Goal: Task Accomplishment & Management: Manage account settings

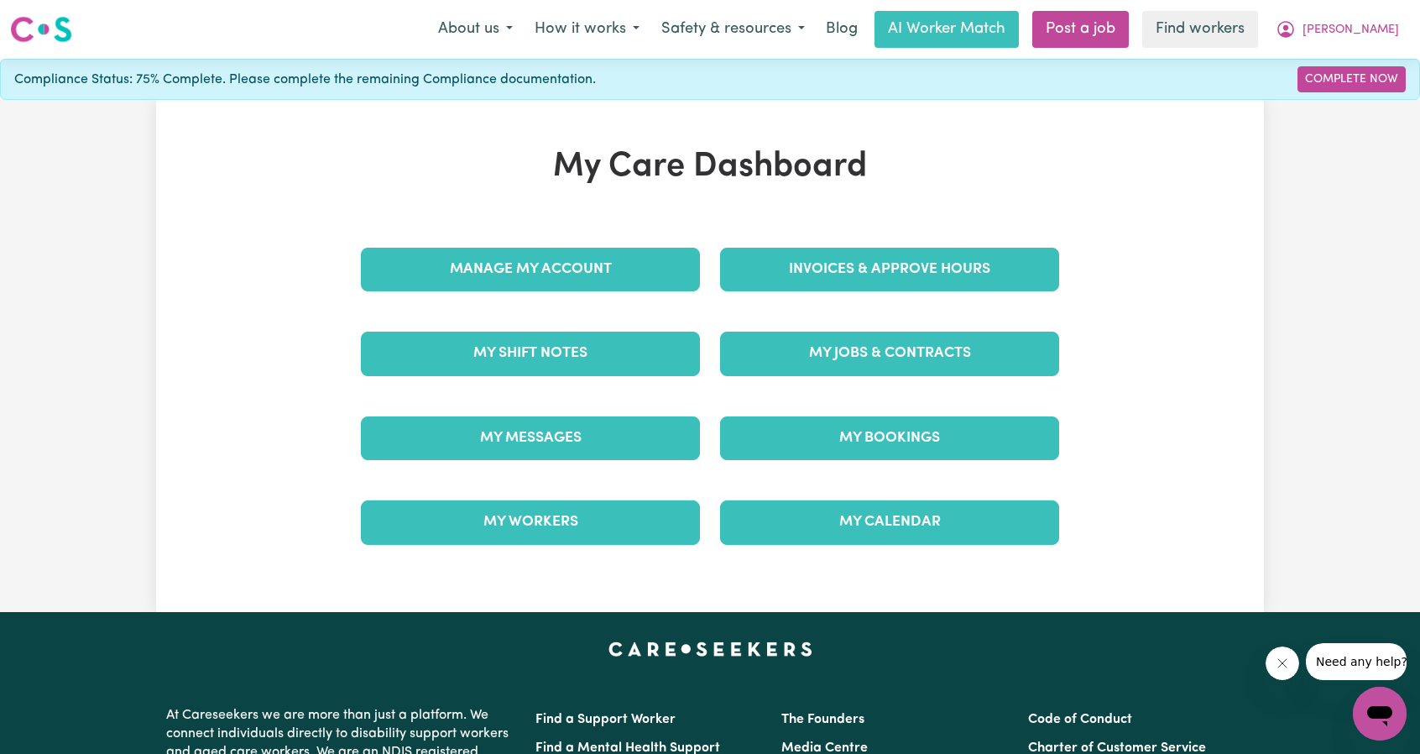
click at [1139, 286] on div "My Care Dashboard Manage My Account Invoices & Approve Hours My Shift Notes My …" at bounding box center [710, 356] width 1108 height 418
click at [1344, 34] on button "[PERSON_NAME]" at bounding box center [1337, 29] width 145 height 35
click at [1294, 36] on icon "My Account" at bounding box center [1285, 29] width 17 height 17
click at [1382, 44] on button "[PERSON_NAME]" at bounding box center [1337, 29] width 145 height 35
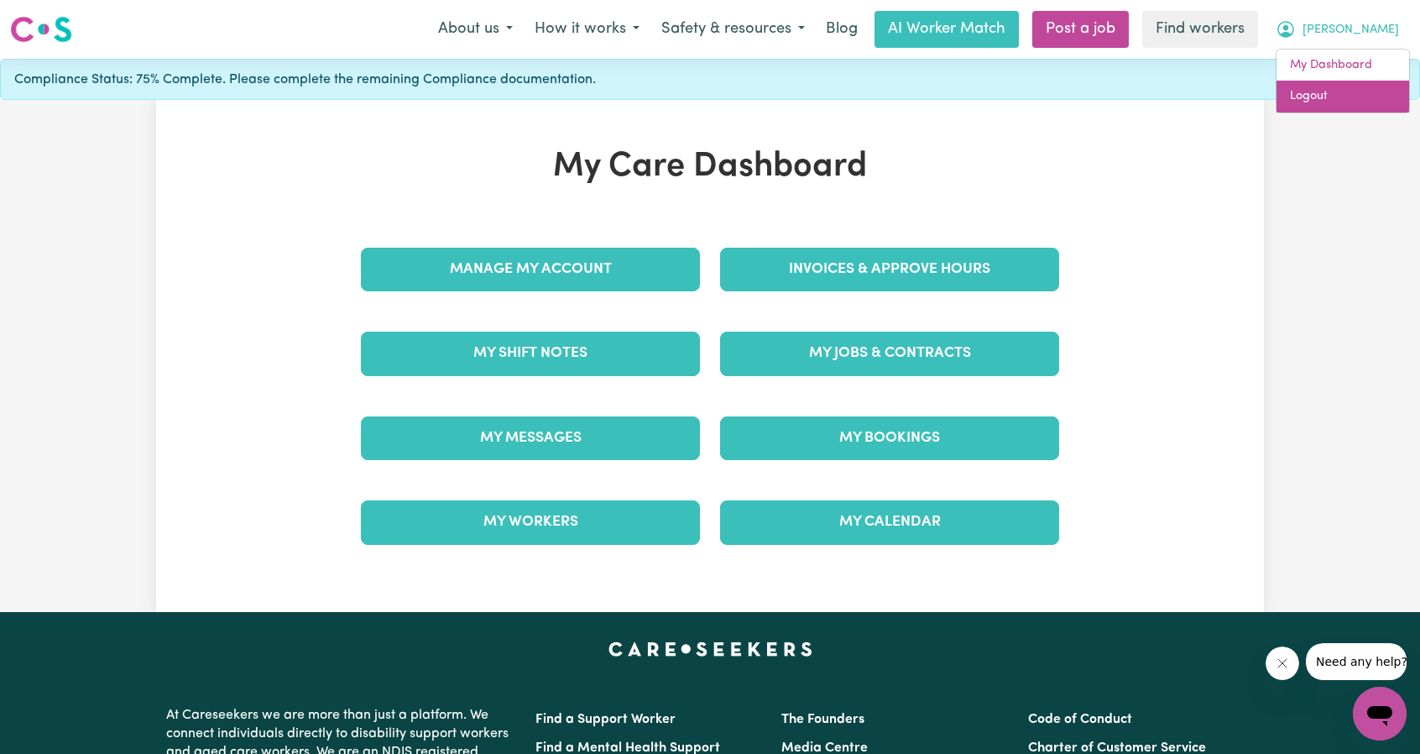
click at [1337, 104] on link "Logout" at bounding box center [1343, 97] width 133 height 32
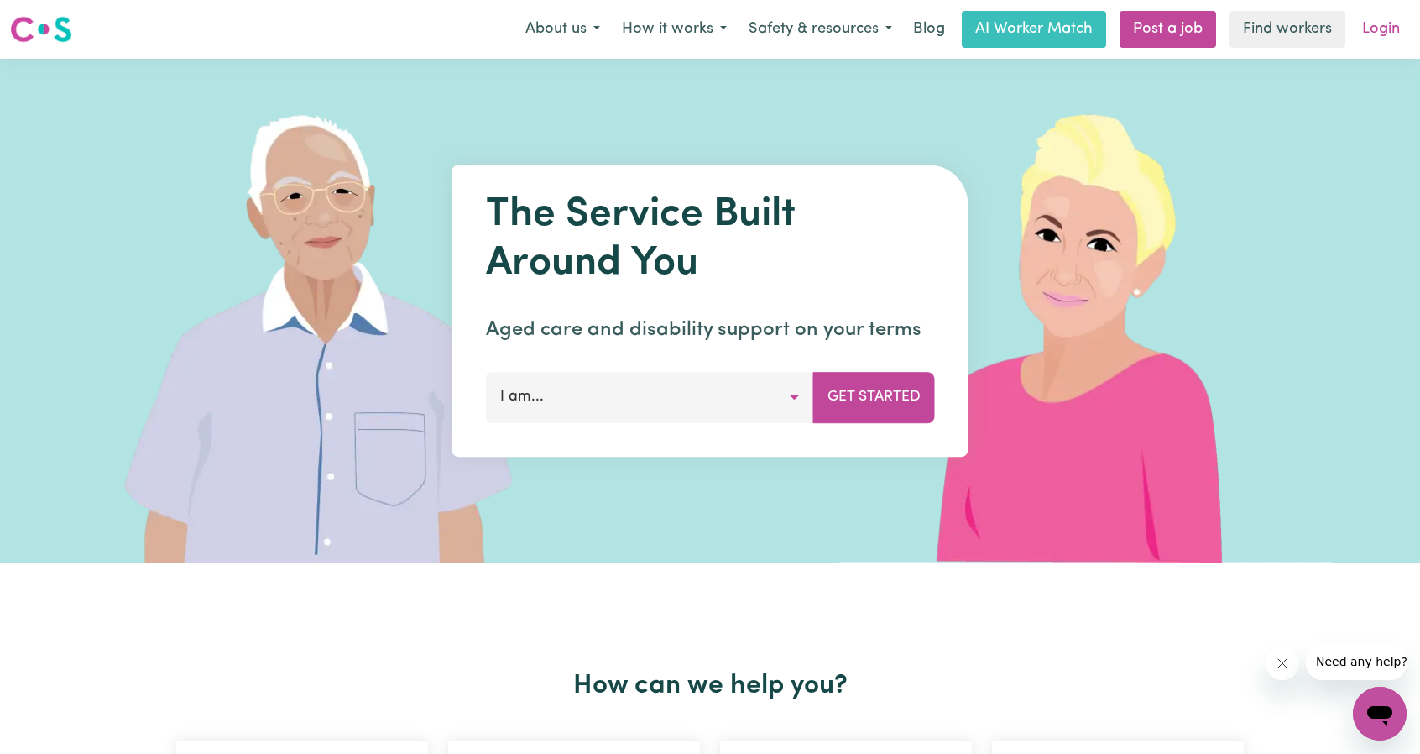
click at [1376, 37] on link "Login" at bounding box center [1381, 29] width 58 height 37
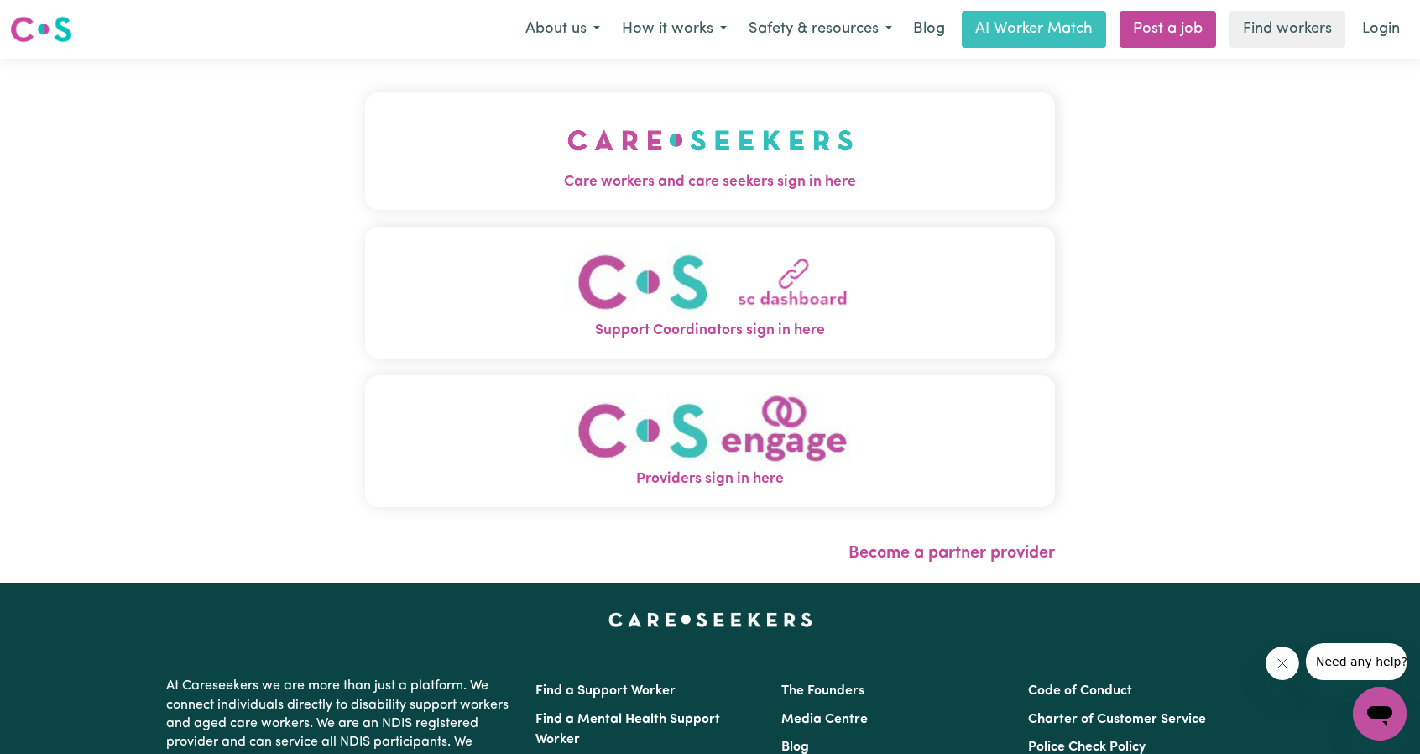
click at [687, 183] on span "Care workers and care seekers sign in here" at bounding box center [710, 182] width 690 height 22
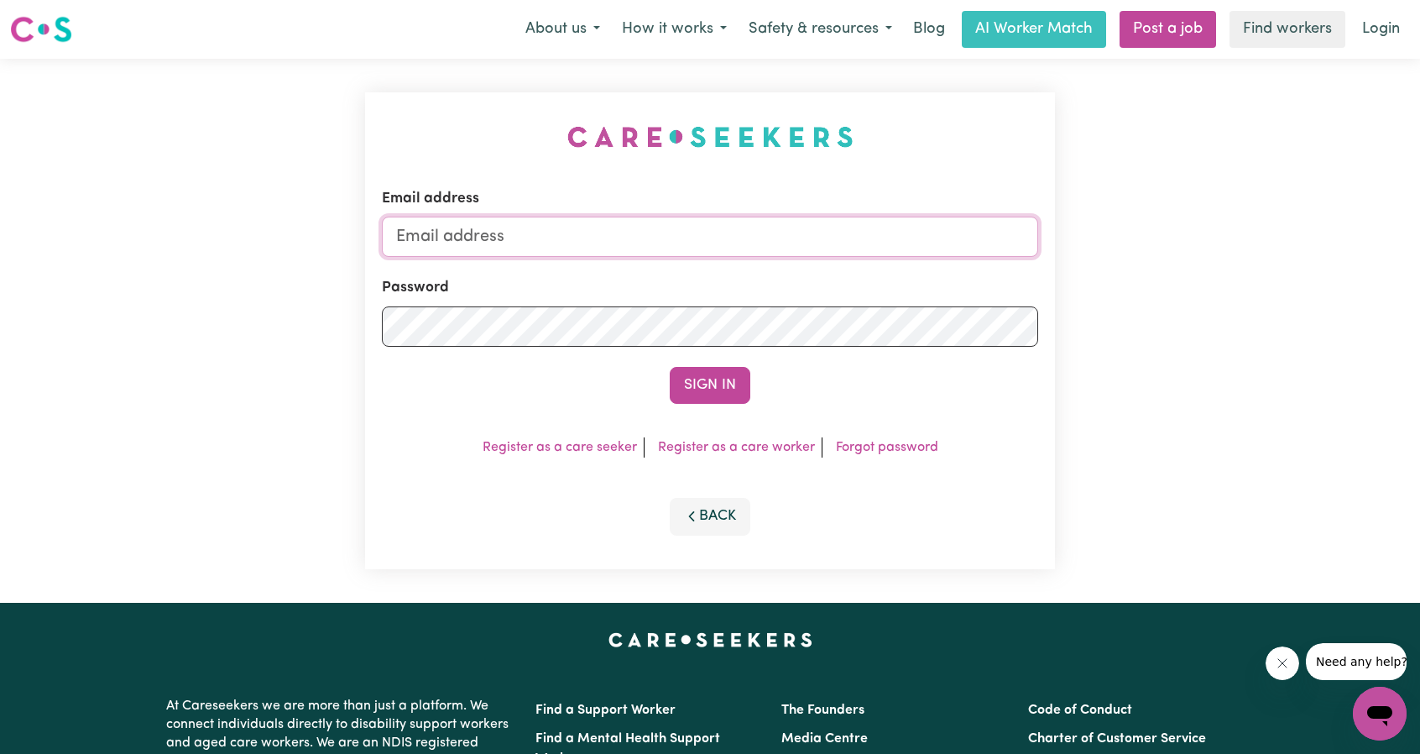
click at [734, 231] on input "Email address" at bounding box center [710, 237] width 656 height 40
drag, startPoint x: 480, startPoint y: 243, endPoint x: 784, endPoint y: 255, distance: 304.1
click at [770, 255] on input "[EMAIL_ADDRESS][PERSON_NAME][DOMAIN_NAME]" at bounding box center [710, 237] width 656 height 40
type input "superuser~[EMAIL_ADDRESS][DOMAIN_NAME]"
click at [723, 364] on form "Email address superuser~[EMAIL_ADDRESS][DOMAIN_NAME] Password Sign In" at bounding box center [710, 296] width 656 height 216
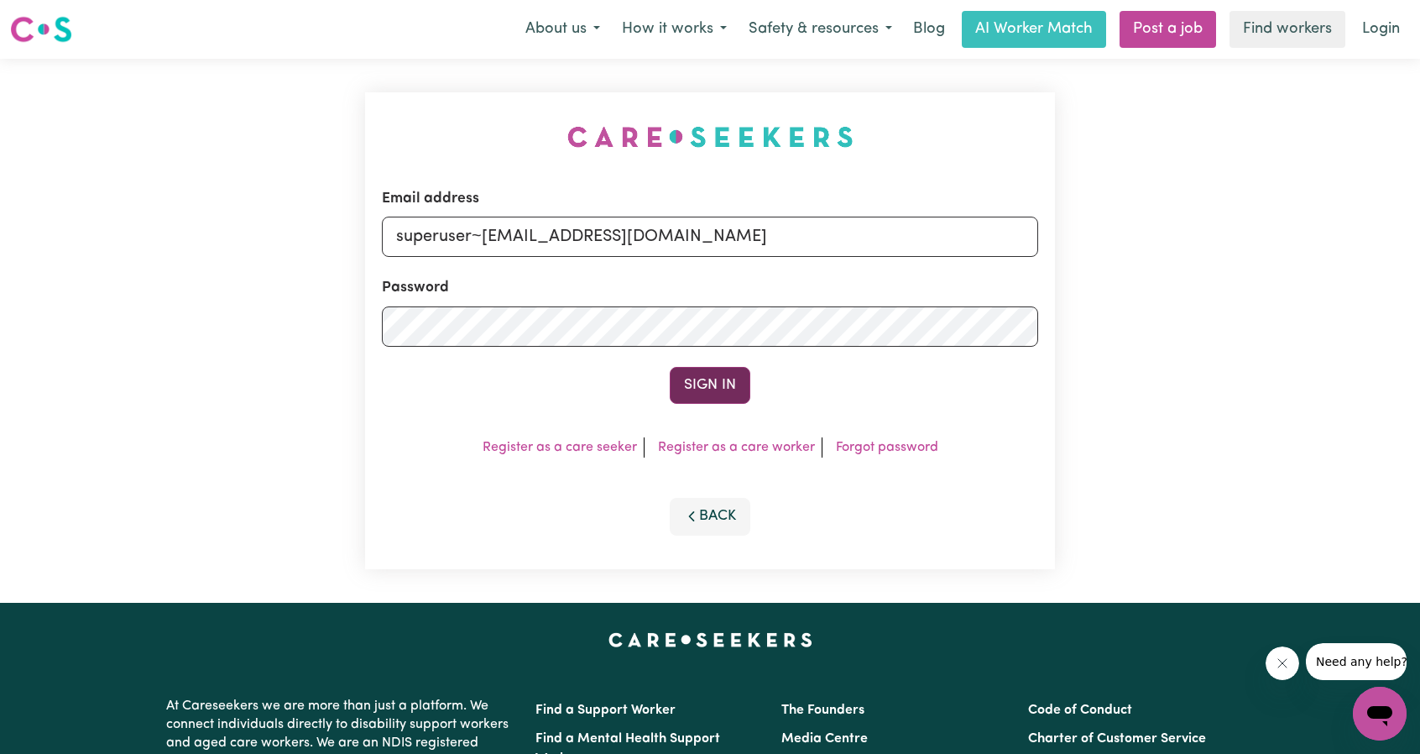
click at [726, 386] on button "Sign In" at bounding box center [710, 385] width 81 height 37
